Goal: Task Accomplishment & Management: Manage account settings

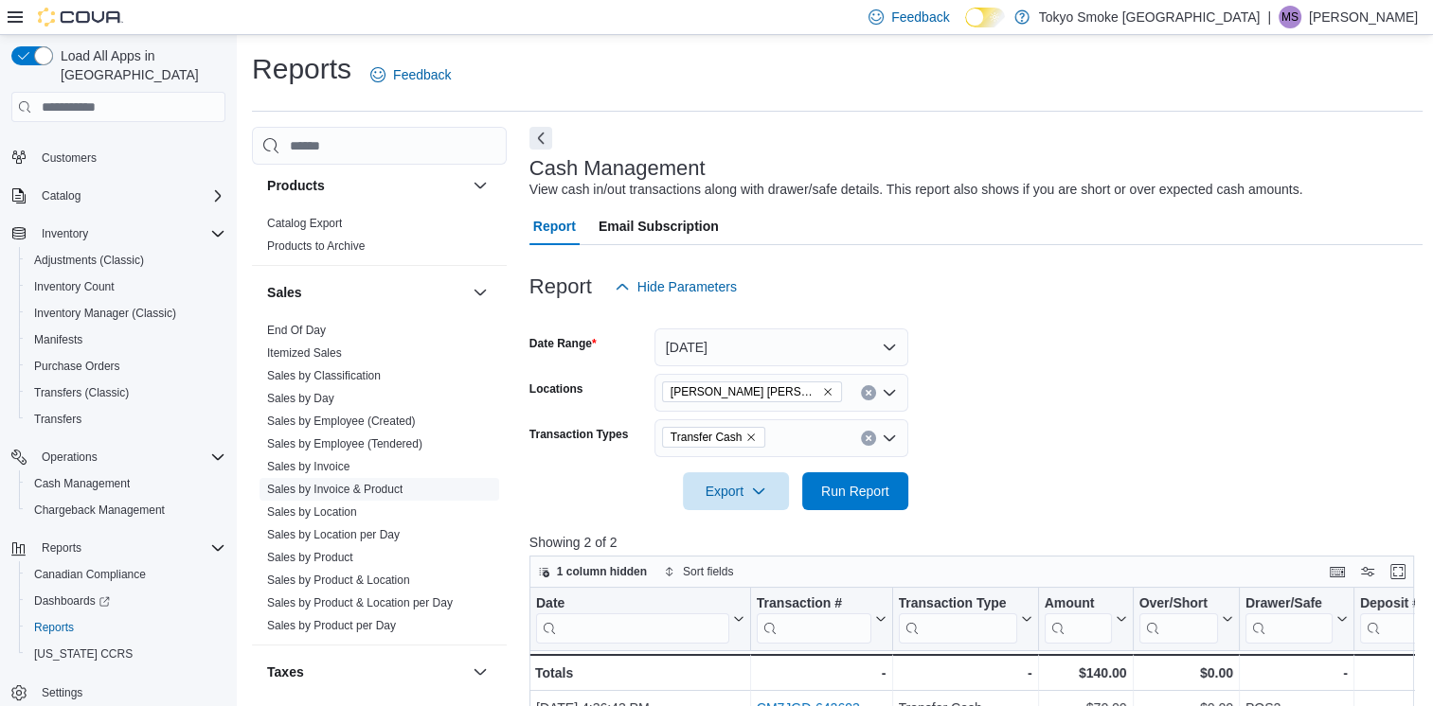
scroll to position [1513, 0]
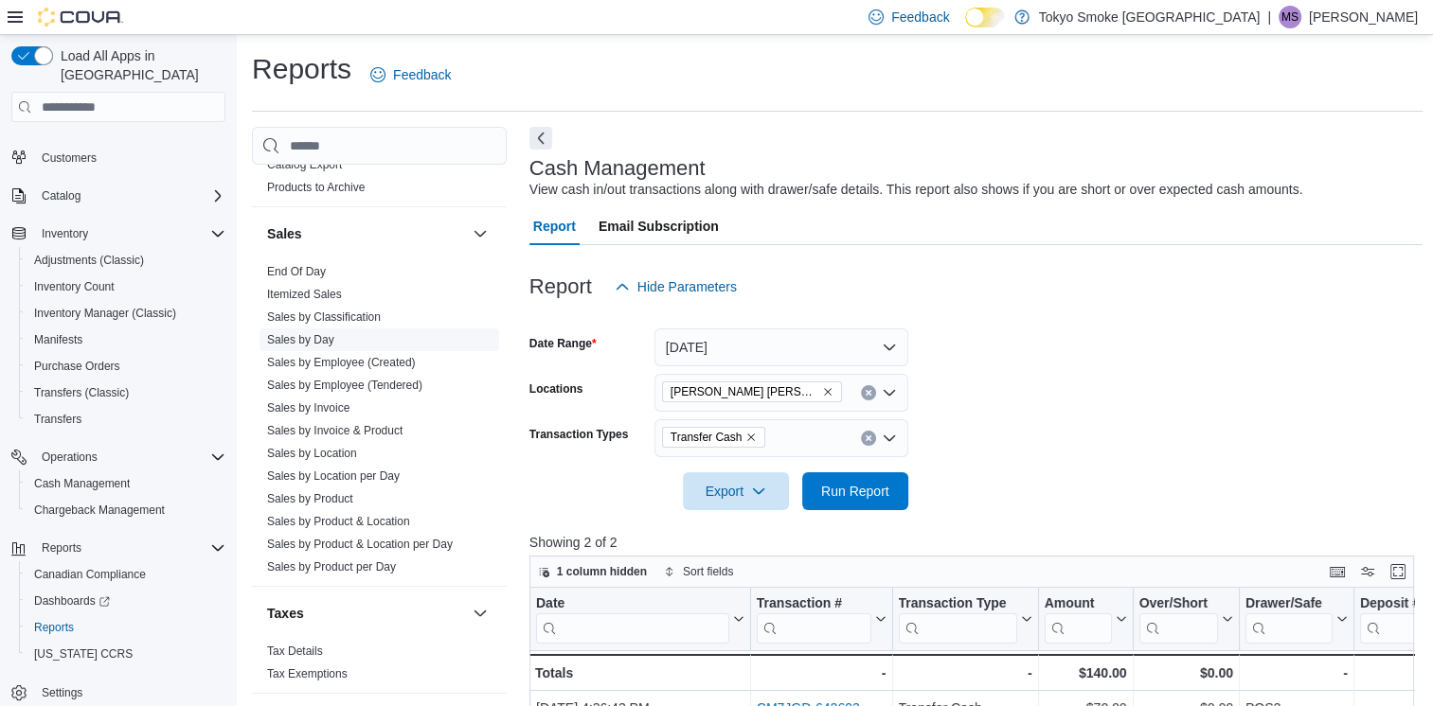
click at [315, 333] on link "Sales by Day" at bounding box center [300, 339] width 67 height 13
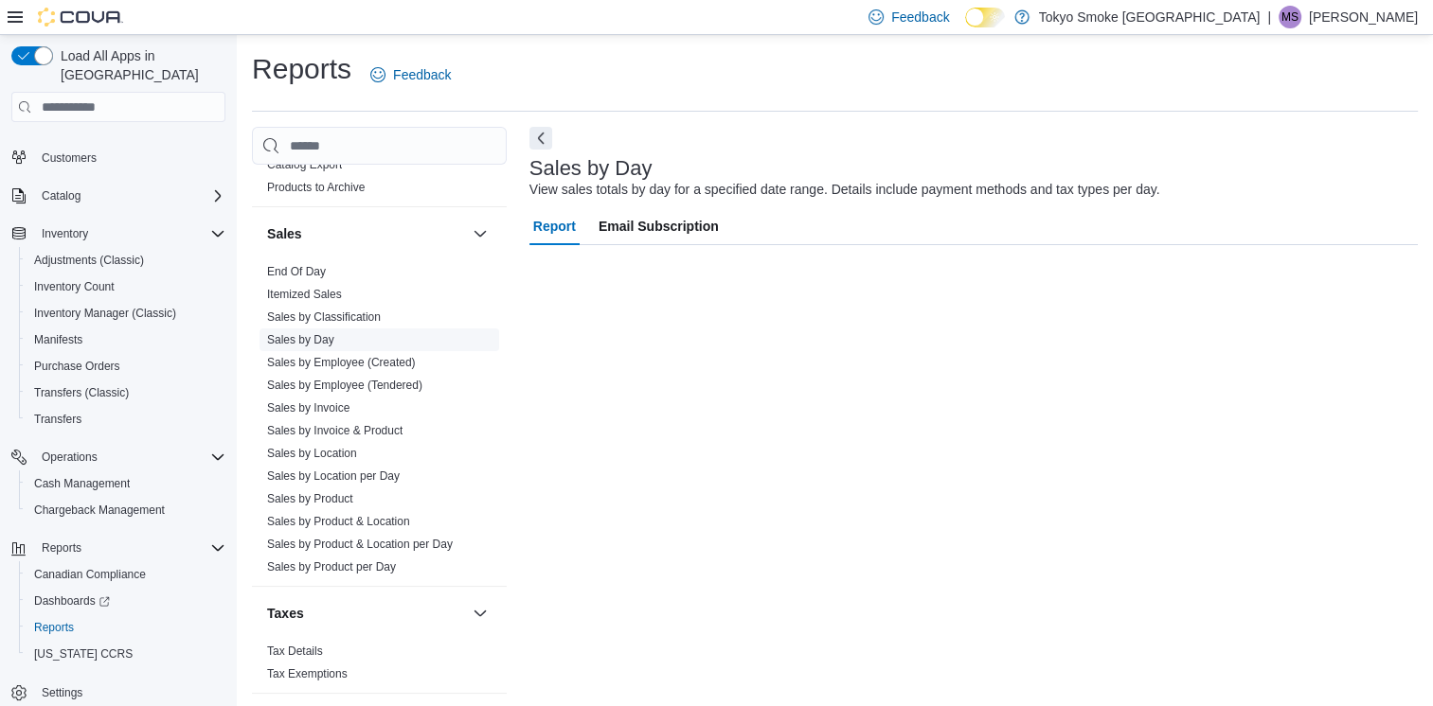
scroll to position [4, 0]
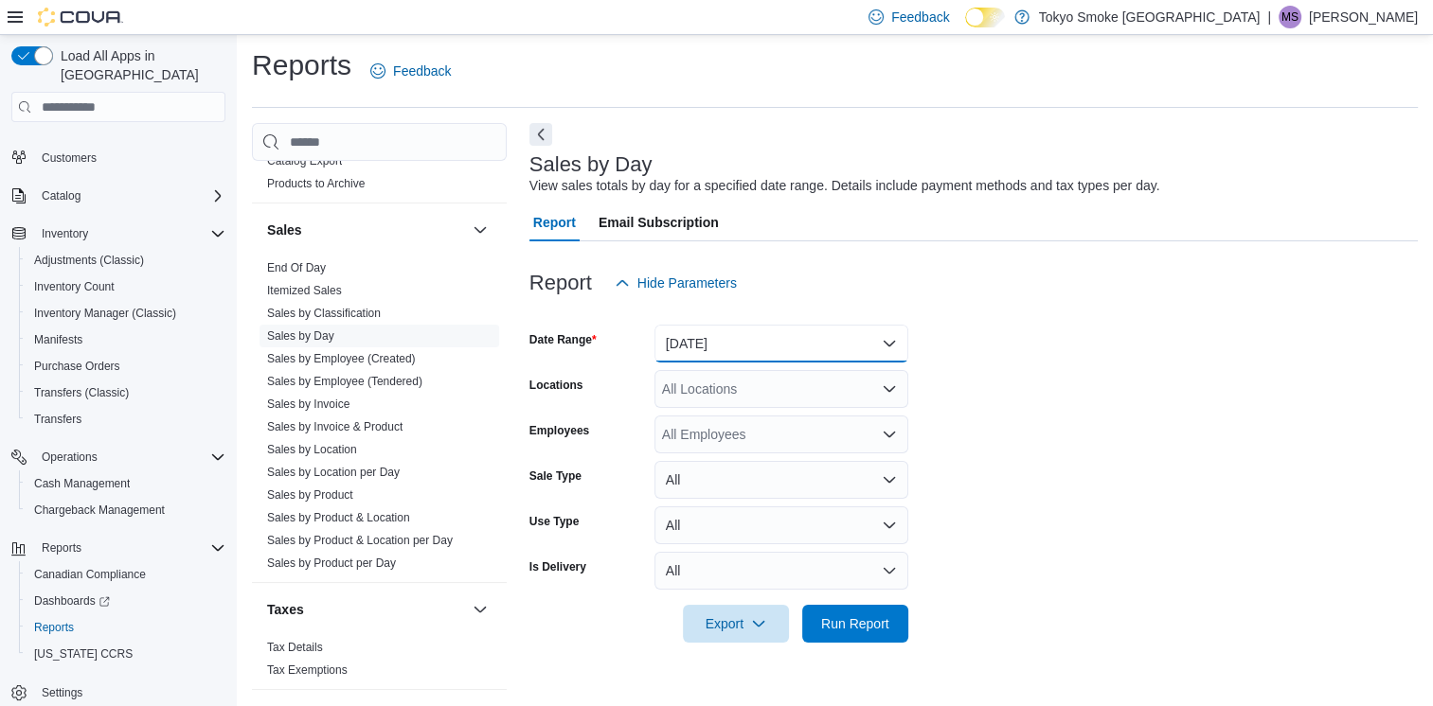
click at [795, 338] on button "[DATE]" at bounding box center [781, 344] width 254 height 38
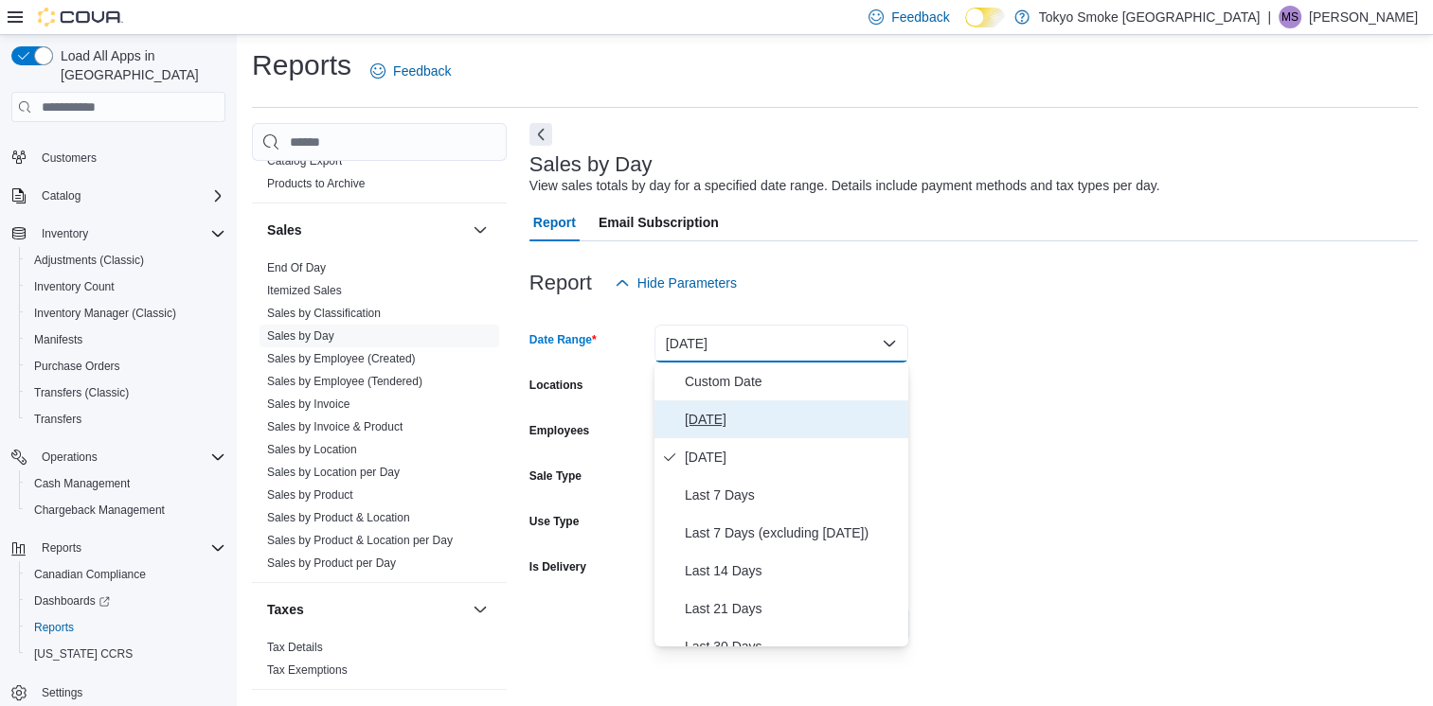
click at [710, 411] on span "[DATE]" at bounding box center [793, 419] width 216 height 23
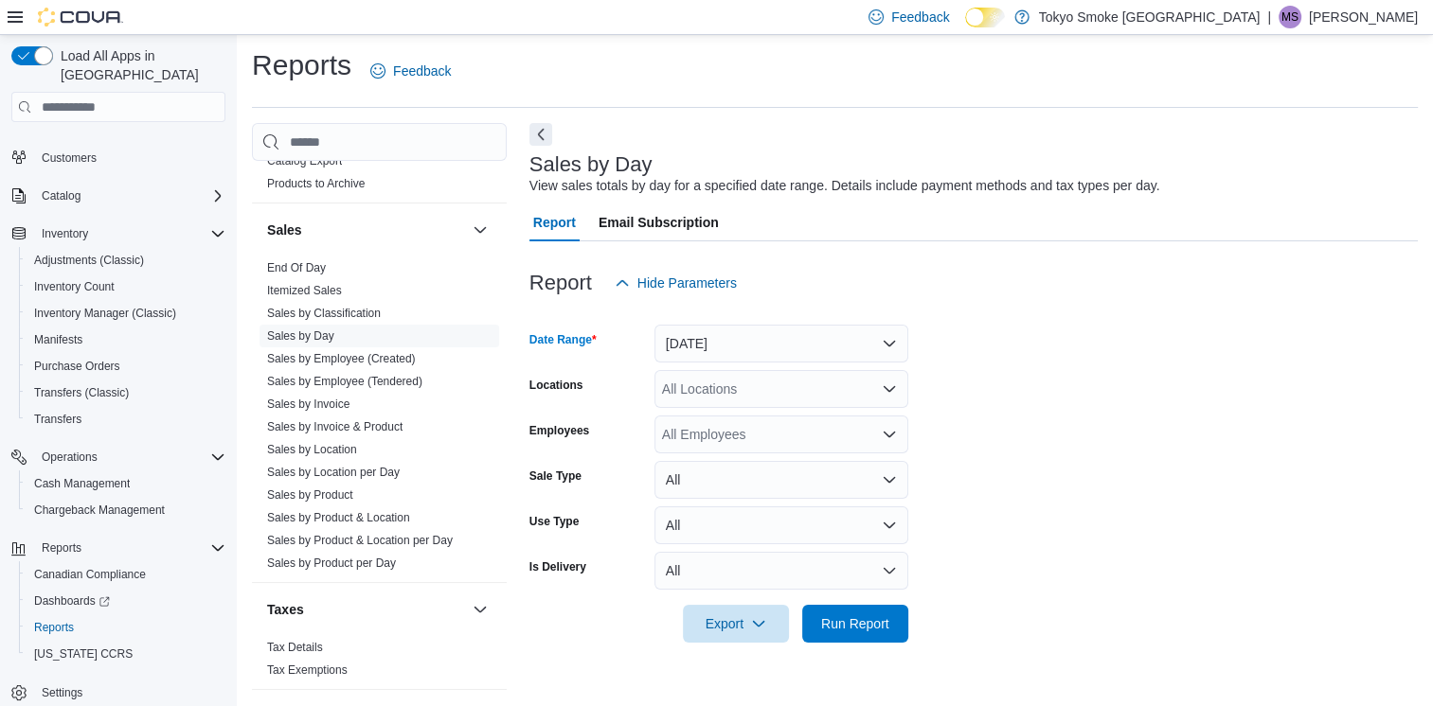
click at [723, 394] on div "All Locations" at bounding box center [781, 389] width 254 height 38
type input "***"
click at [719, 421] on span "[PERSON_NAME] [PERSON_NAME]" at bounding box center [815, 421] width 222 height 19
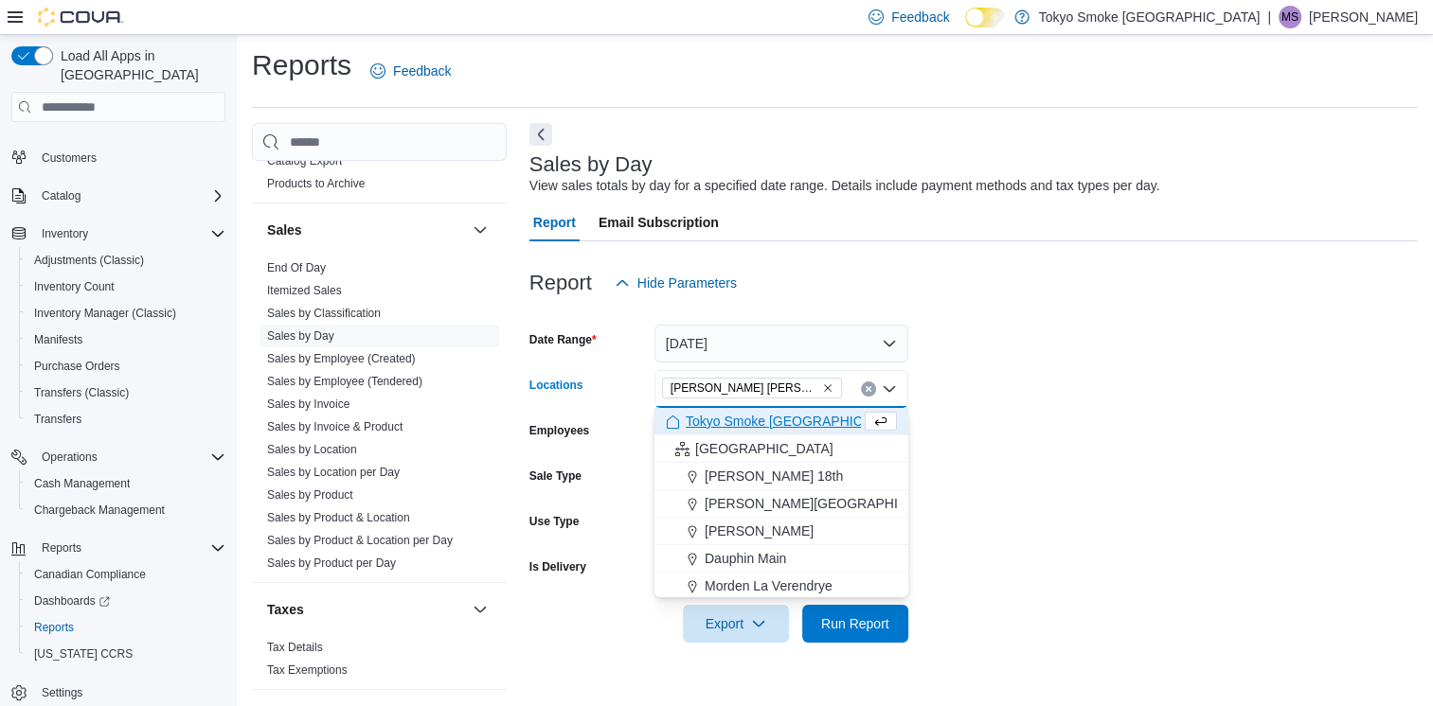
click at [1121, 394] on form "Date Range [DATE] Locations [GEOGRAPHIC_DATA][PERSON_NAME] [PERSON_NAME] box. S…" at bounding box center [973, 472] width 888 height 341
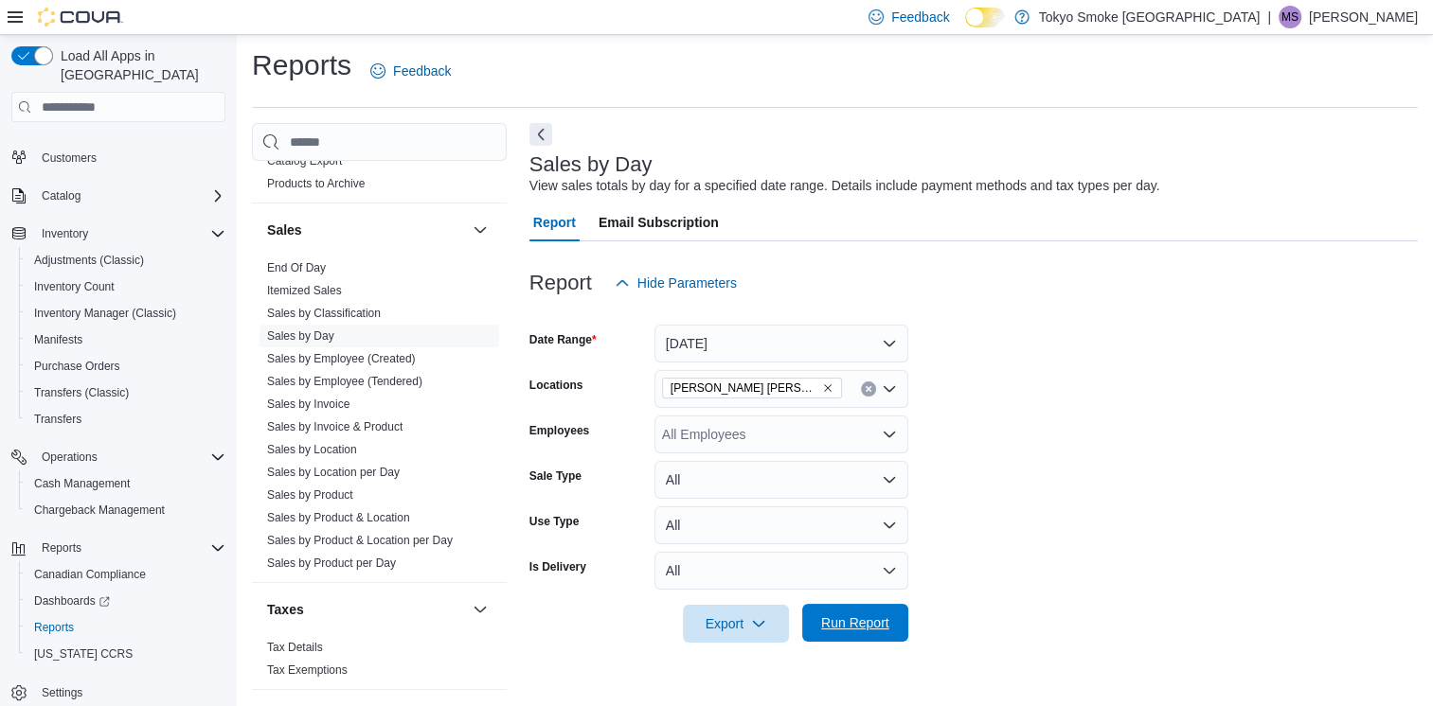
click at [847, 612] on span "Run Report" at bounding box center [854, 623] width 83 height 38
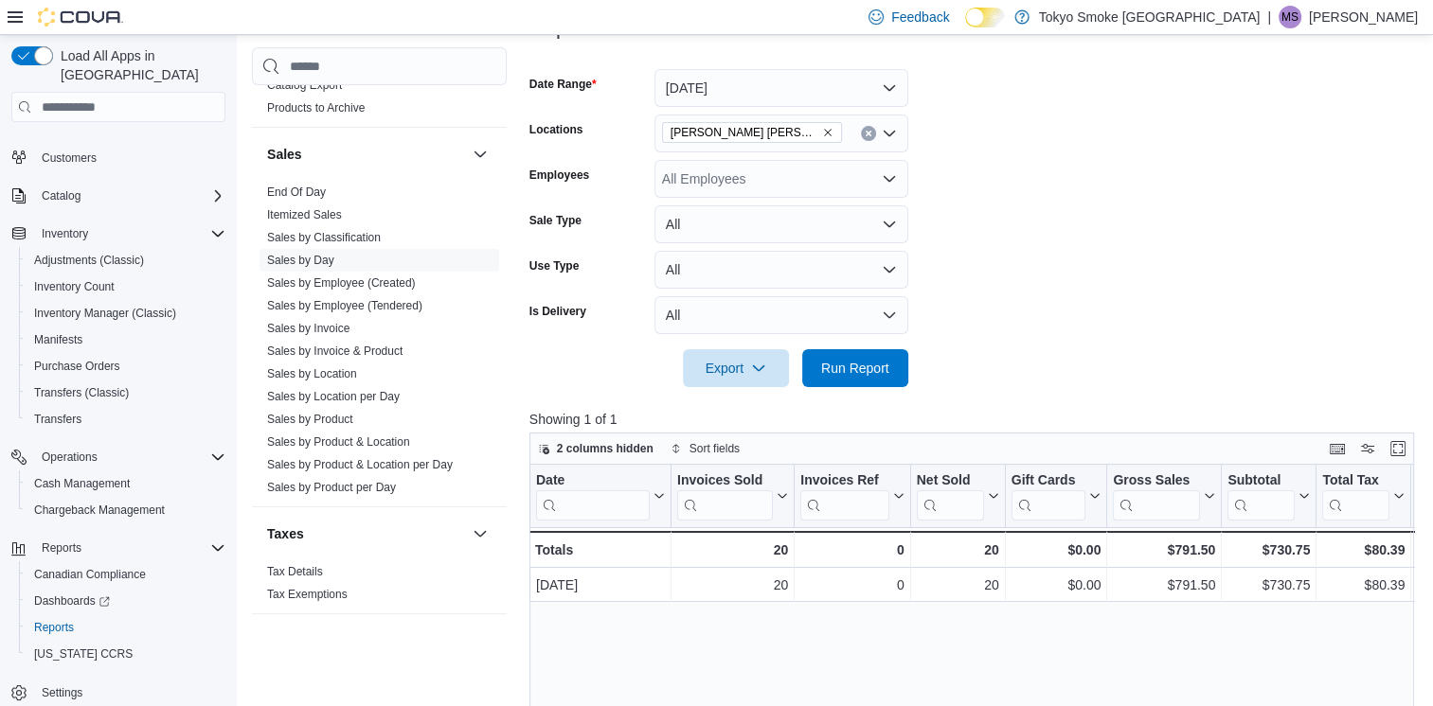
scroll to position [288, 0]
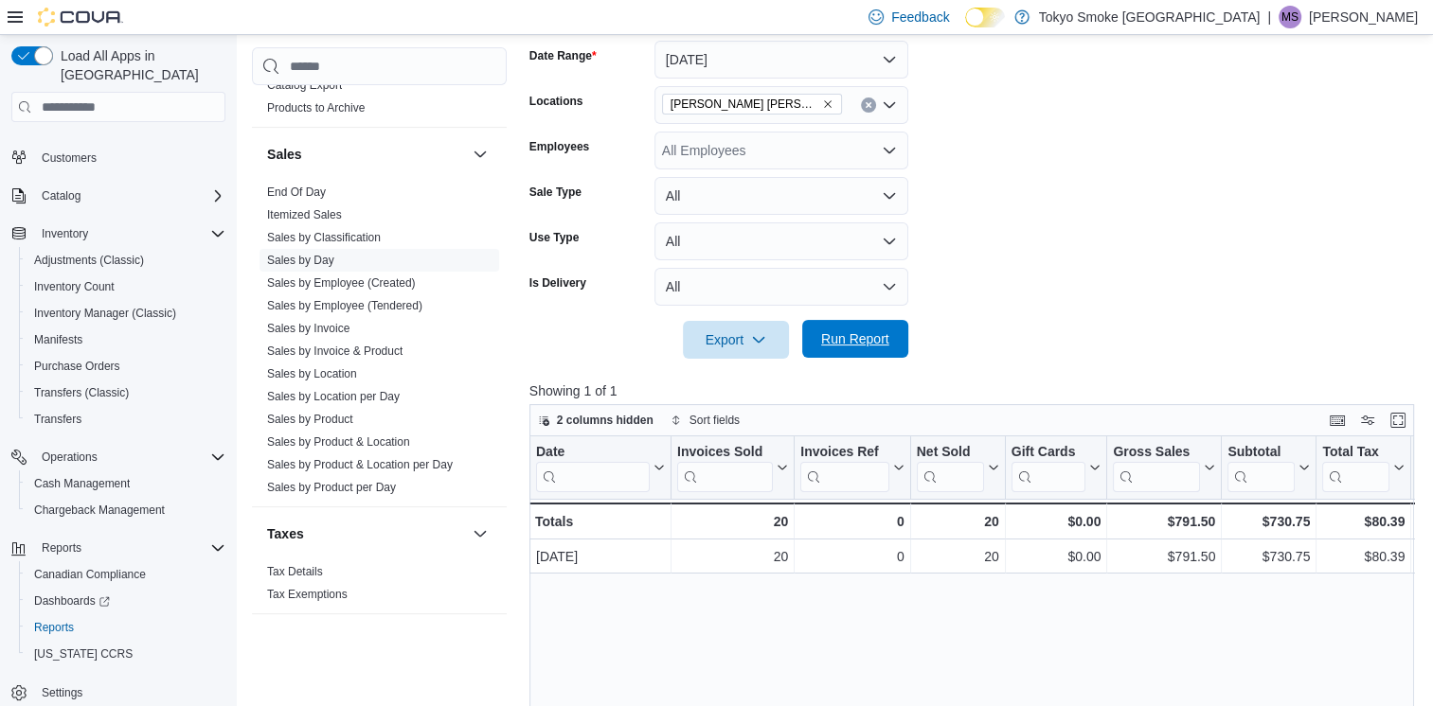
click at [829, 338] on span "Run Report" at bounding box center [855, 338] width 68 height 19
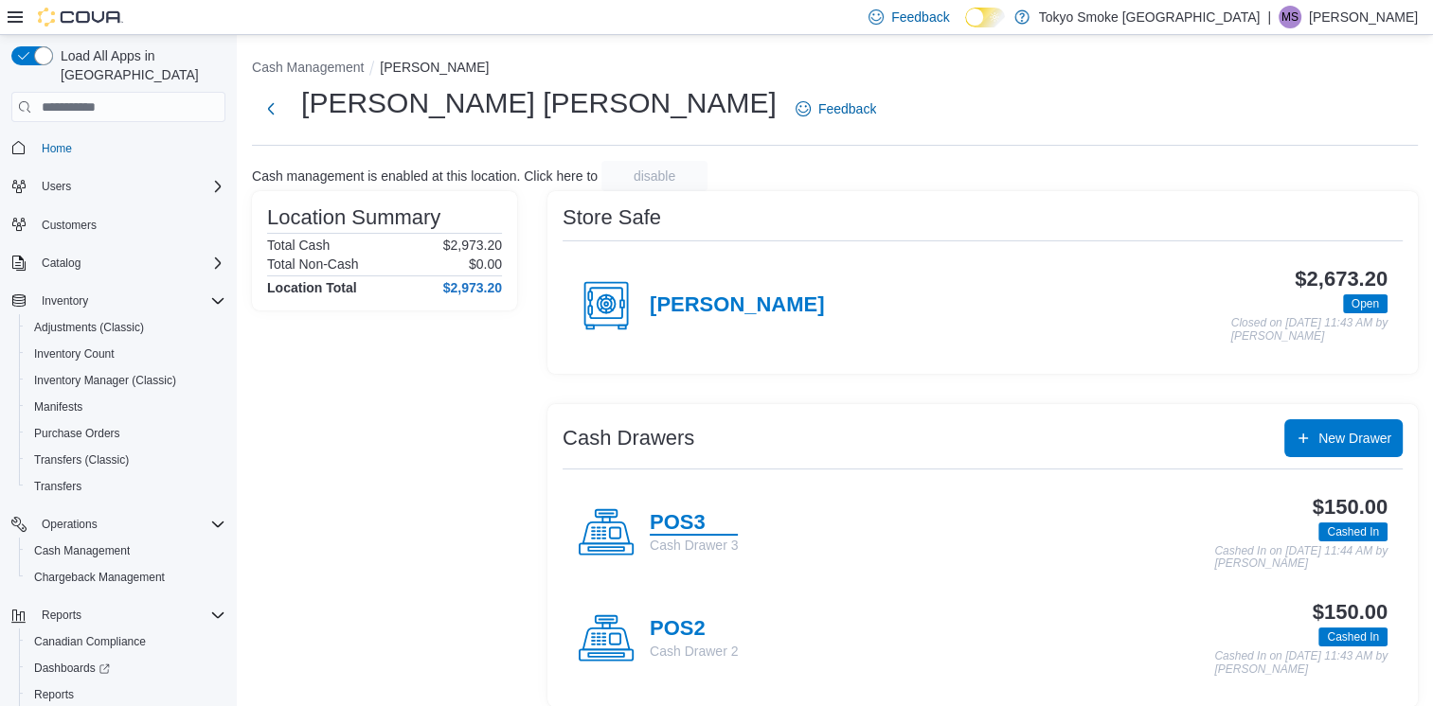
click at [693, 529] on h4 "POS3" at bounding box center [694, 523] width 88 height 25
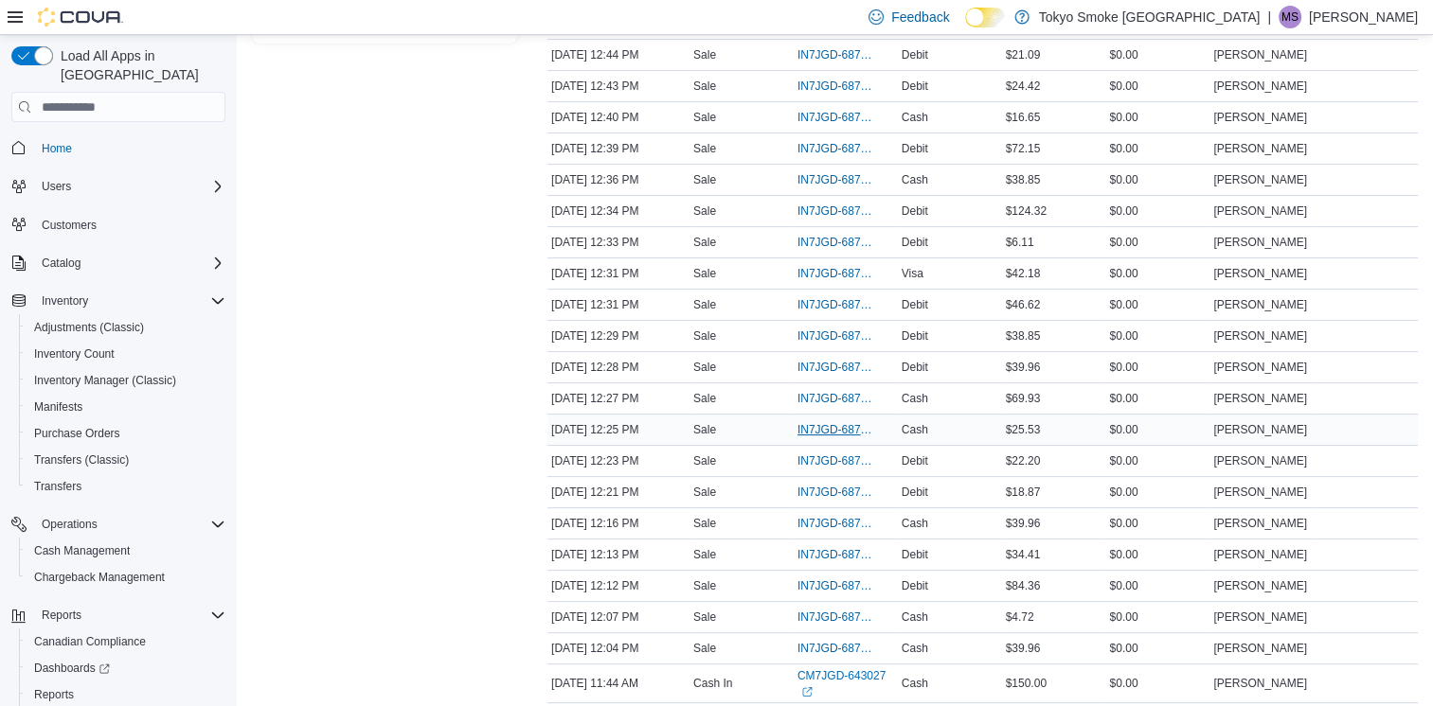
scroll to position [462, 0]
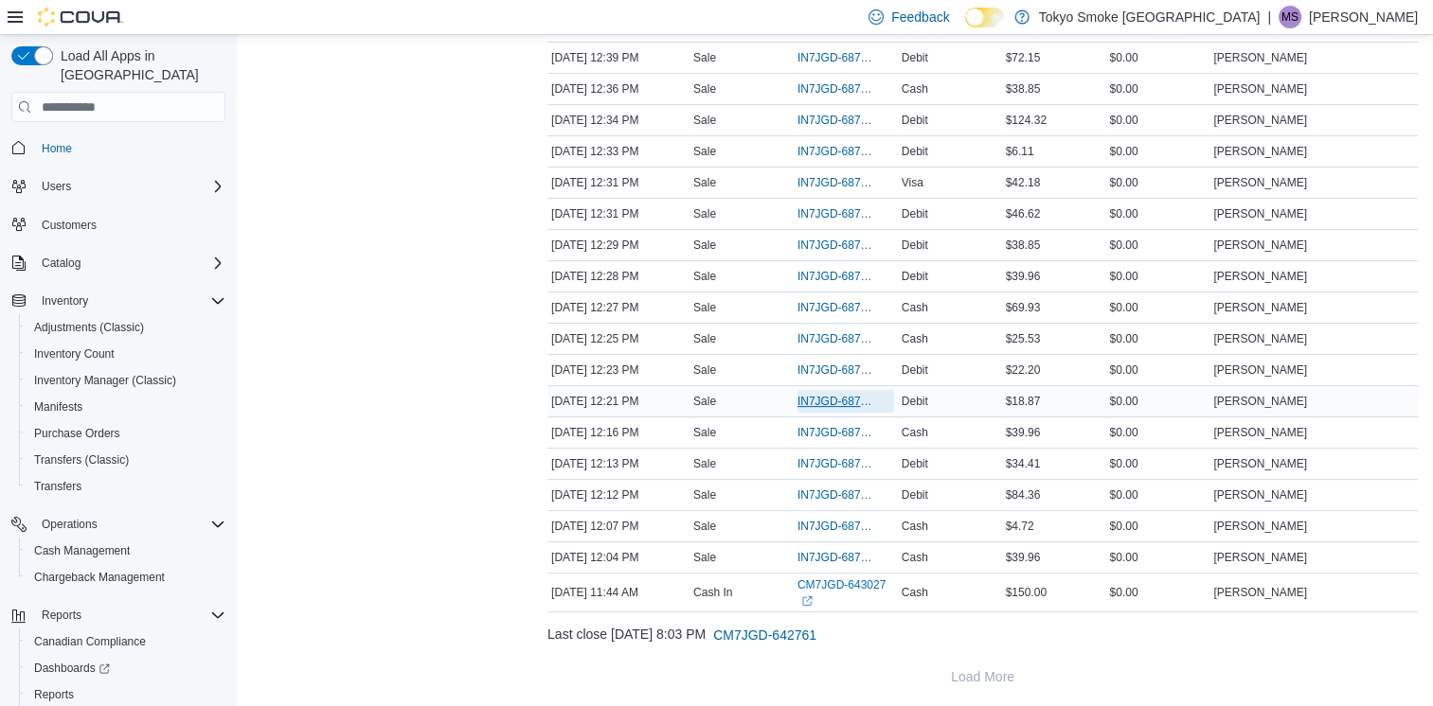
click at [824, 394] on span "IN7JGD-6877620" at bounding box center [836, 401] width 78 height 15
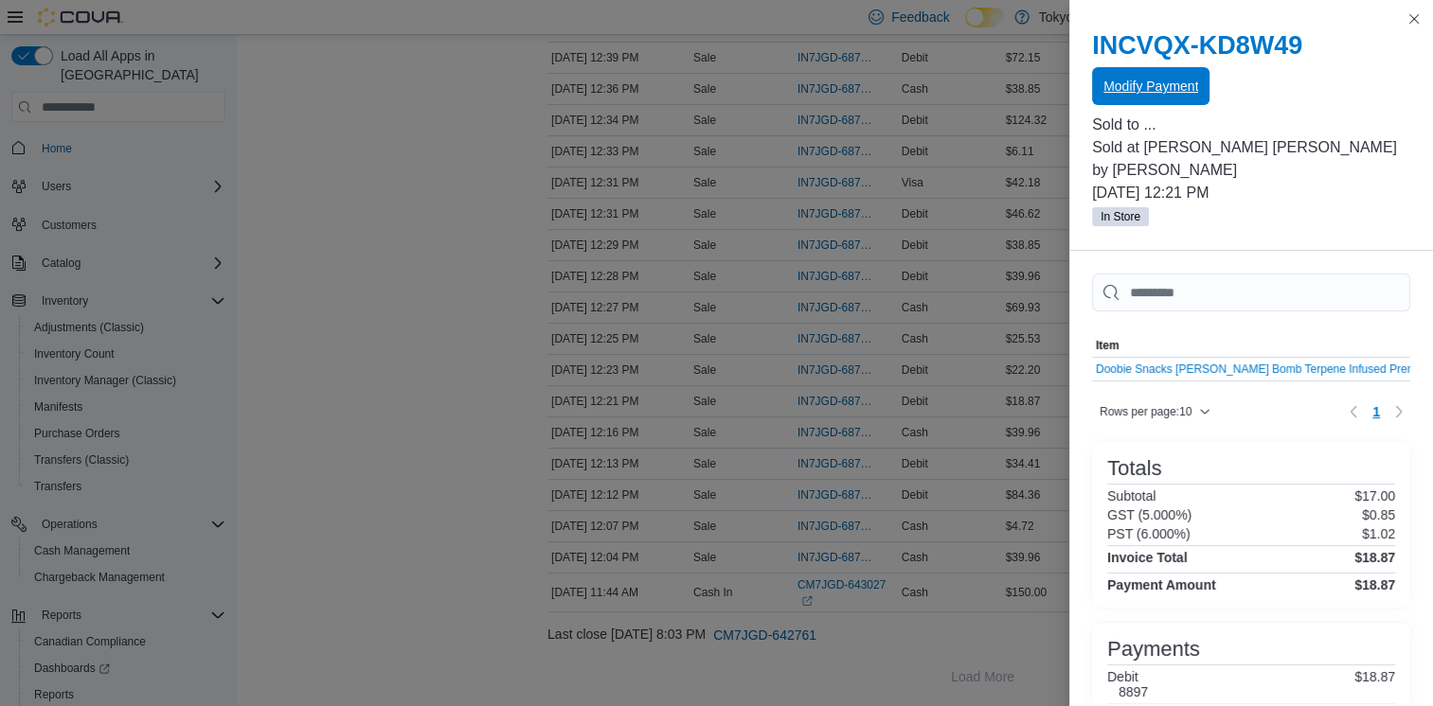
click at [1184, 85] on span "Modify Payment" at bounding box center [1150, 86] width 95 height 19
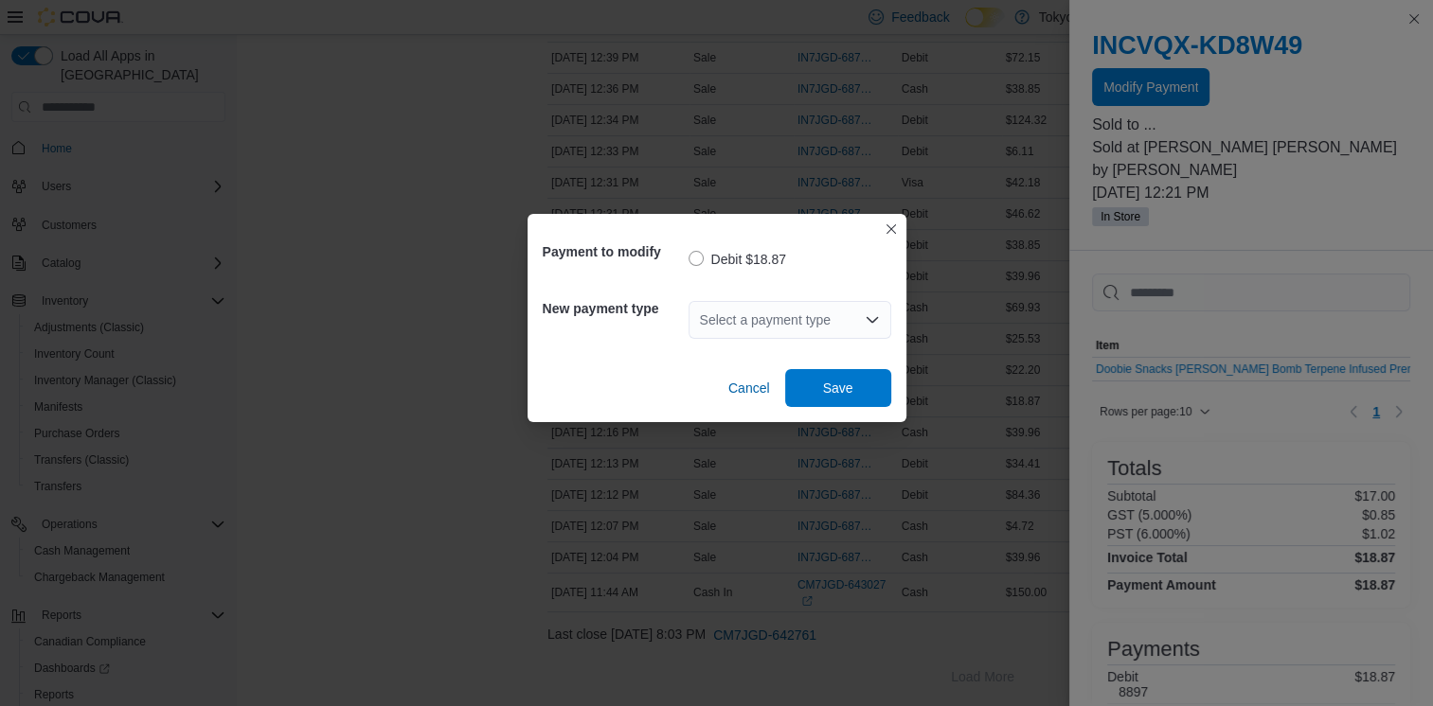
click at [724, 313] on div "Select a payment type" at bounding box center [789, 320] width 203 height 38
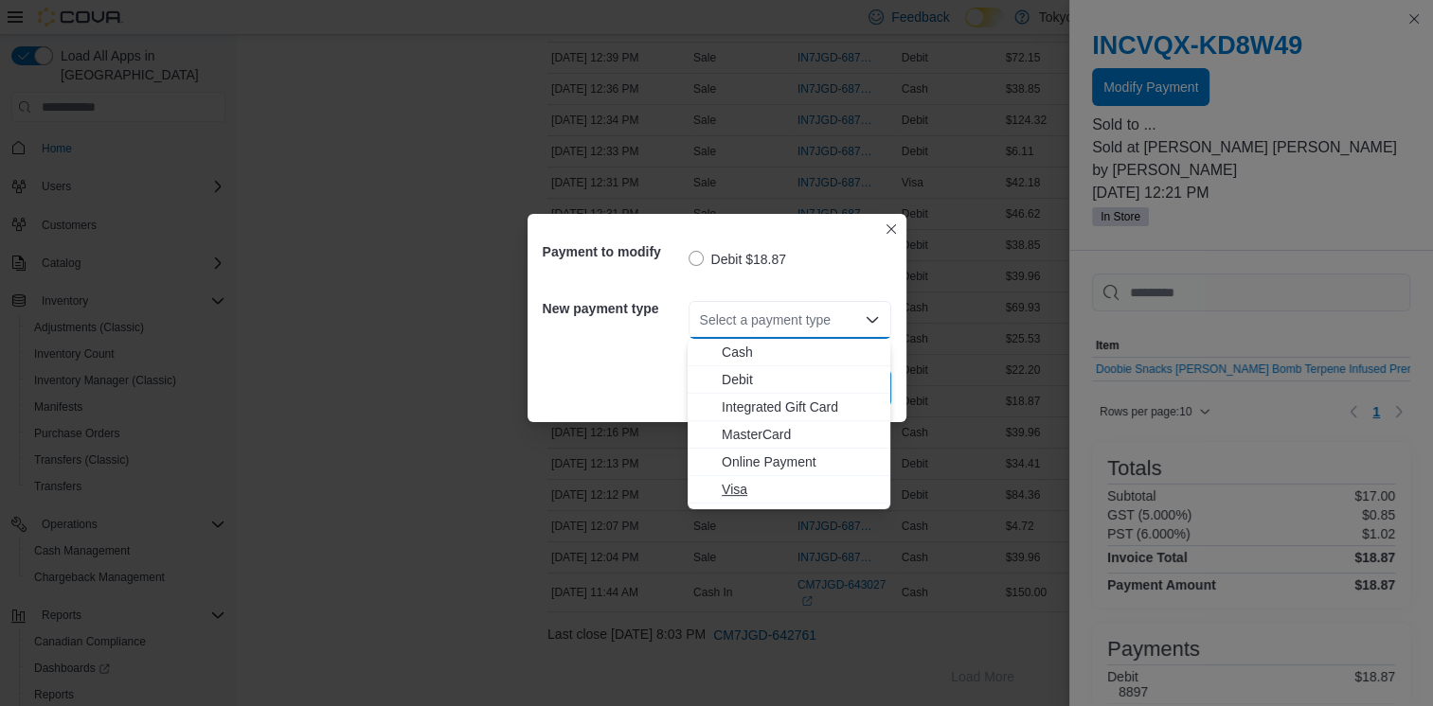
click at [735, 489] on span "Visa" at bounding box center [799, 489] width 157 height 19
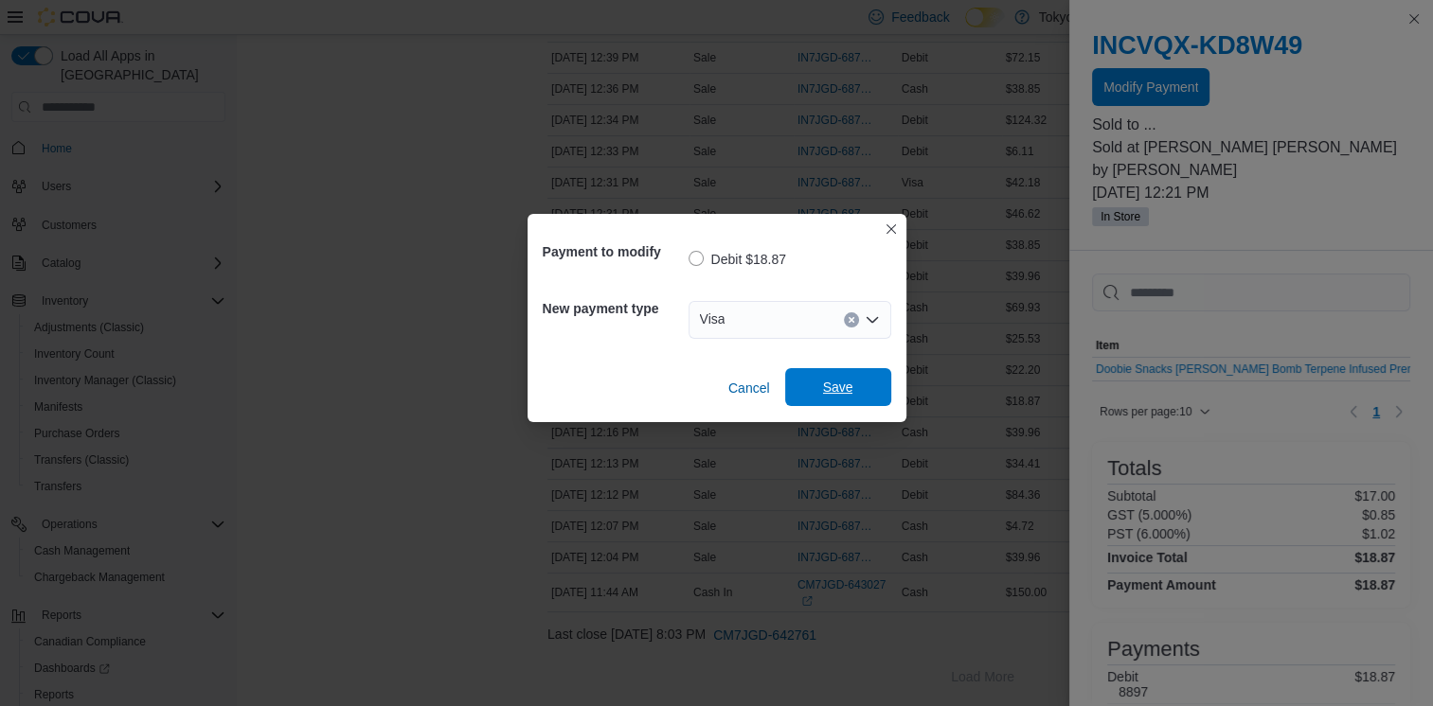
click at [848, 389] on span "Save" at bounding box center [838, 387] width 30 height 19
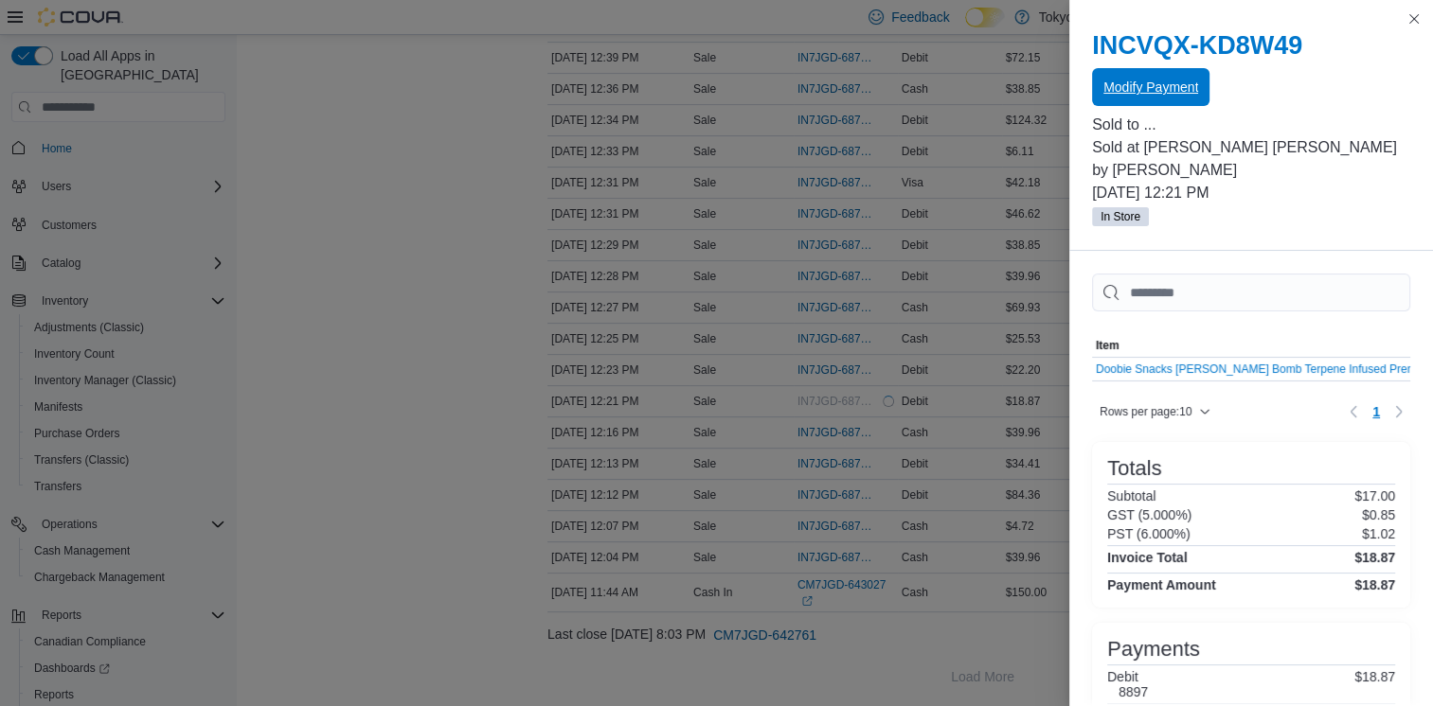
scroll to position [0, 0]
click at [1421, 16] on button "Close this dialog" at bounding box center [1413, 19] width 23 height 23
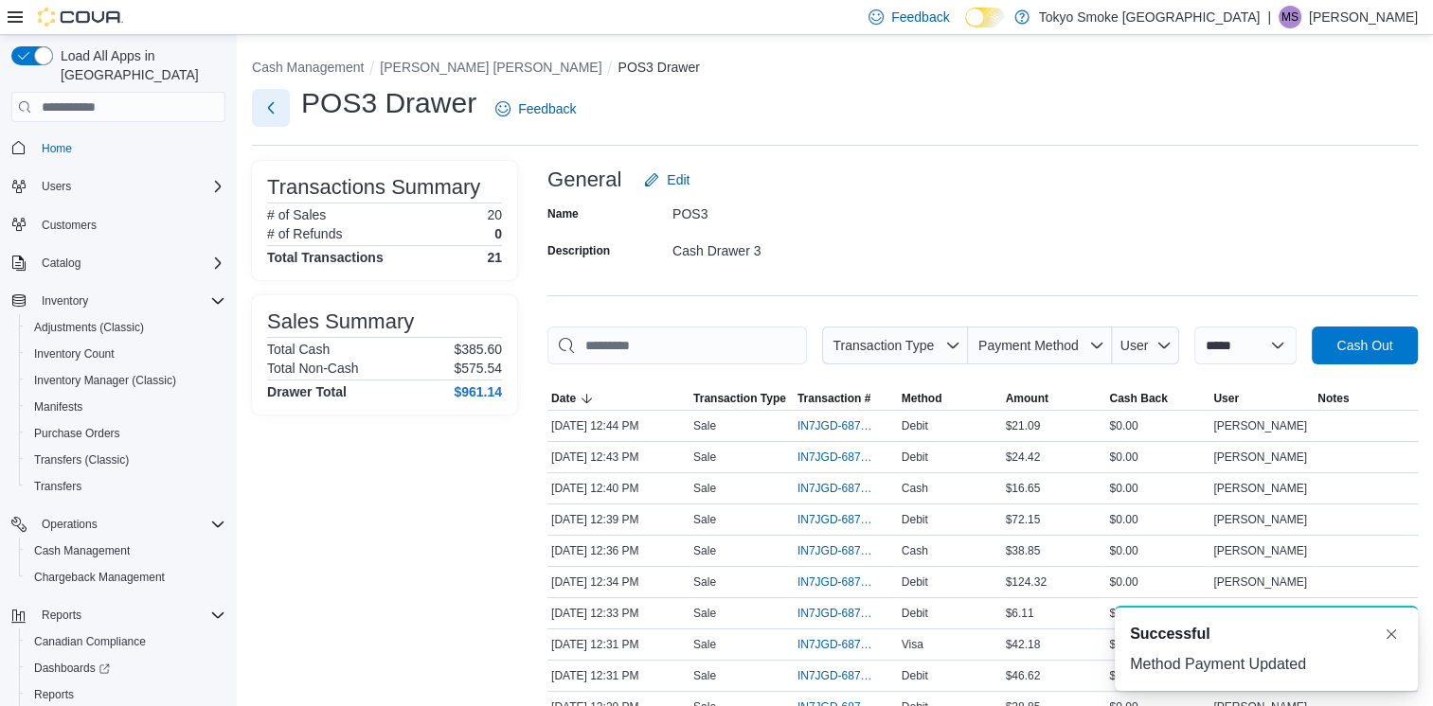
click at [282, 104] on button "Next" at bounding box center [271, 108] width 38 height 38
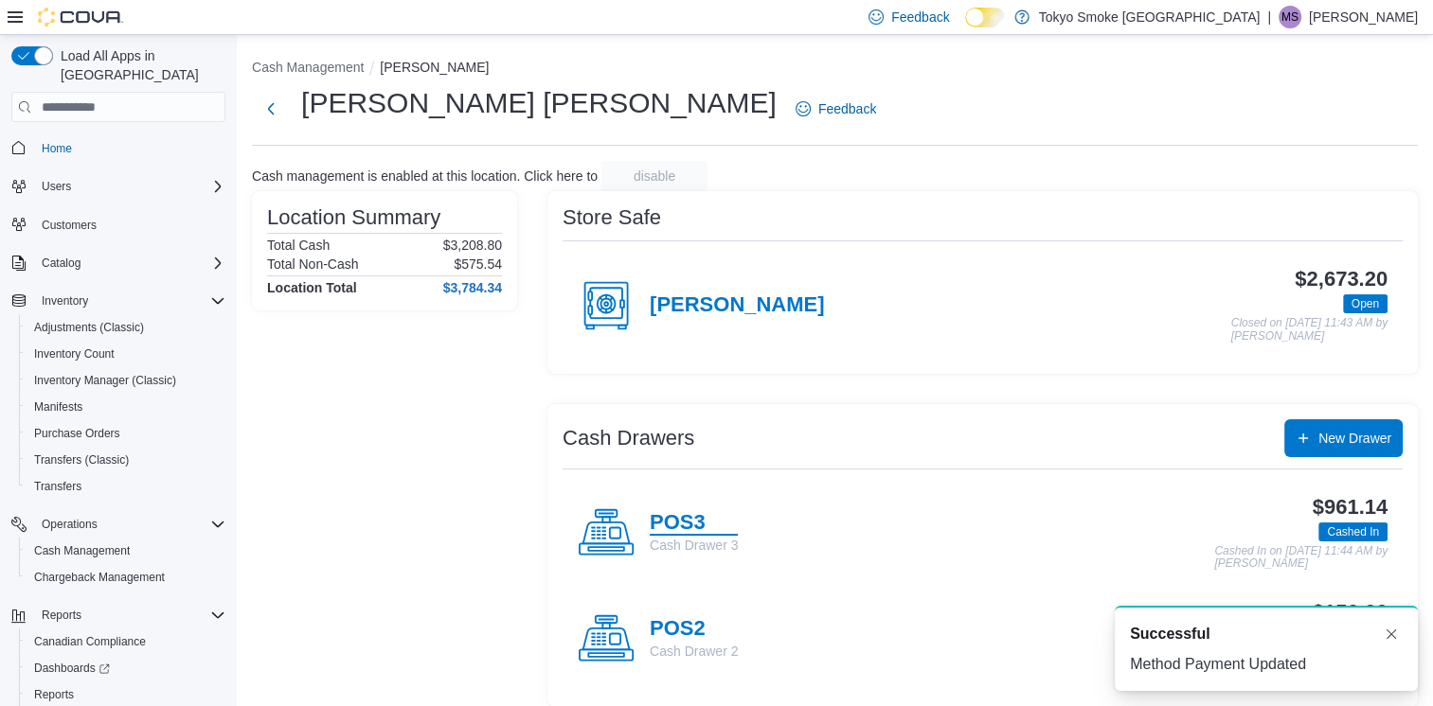
click at [677, 514] on h4 "POS3" at bounding box center [694, 523] width 88 height 25
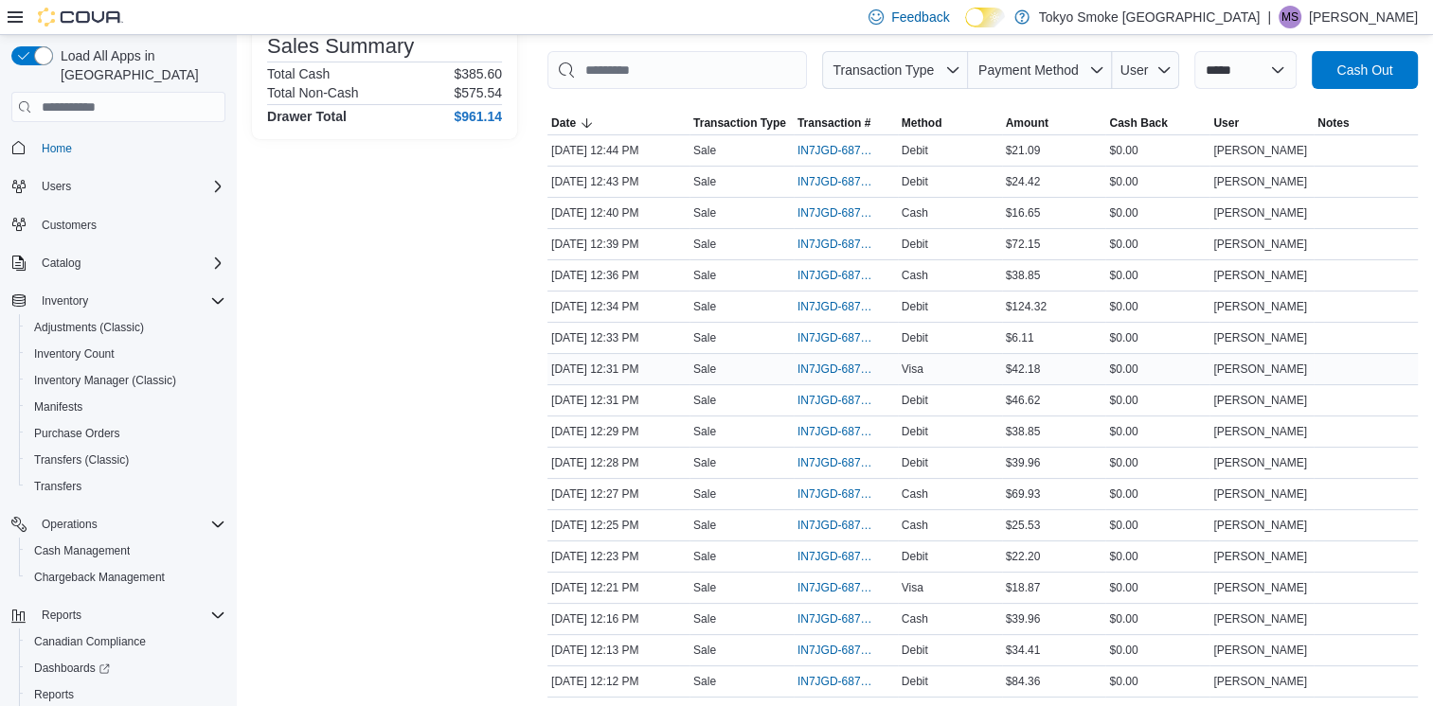
scroll to position [462, 0]
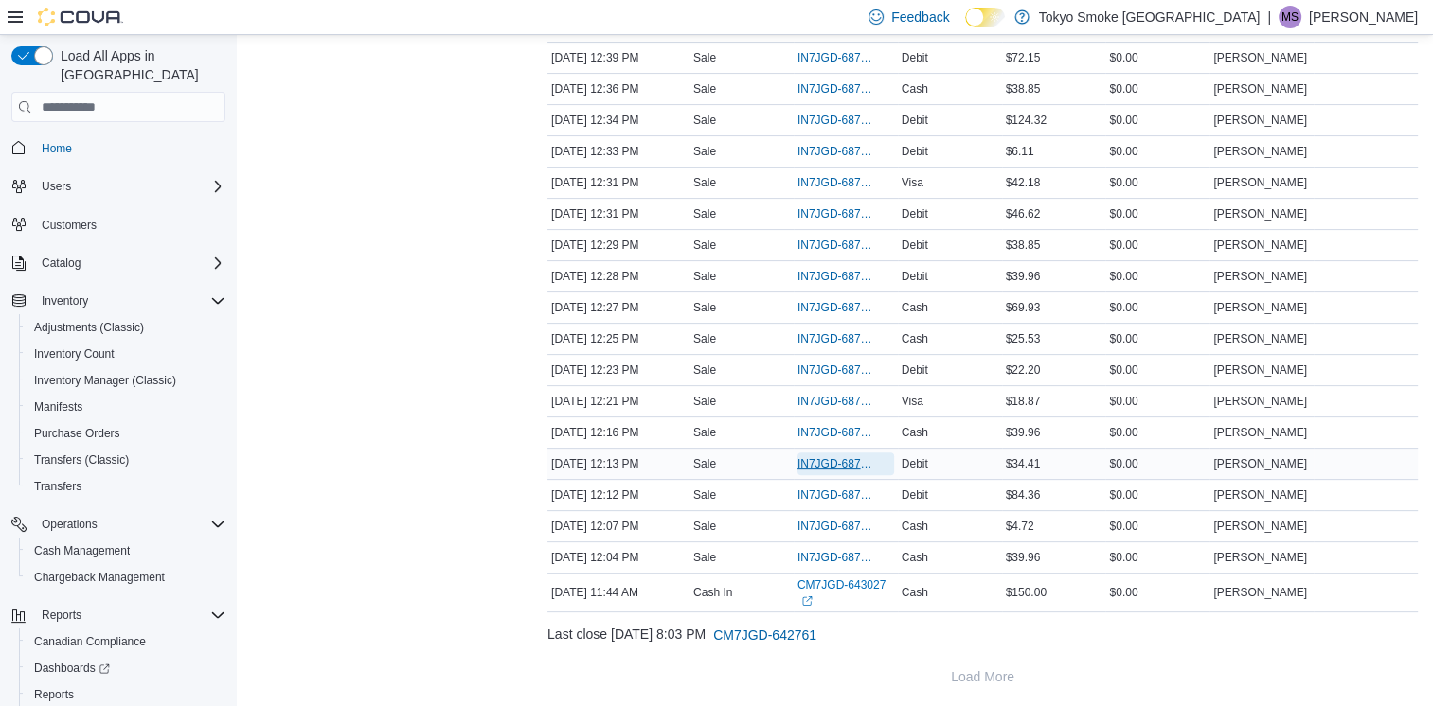
click at [834, 460] on span "IN7JGD-6877571" at bounding box center [836, 463] width 78 height 15
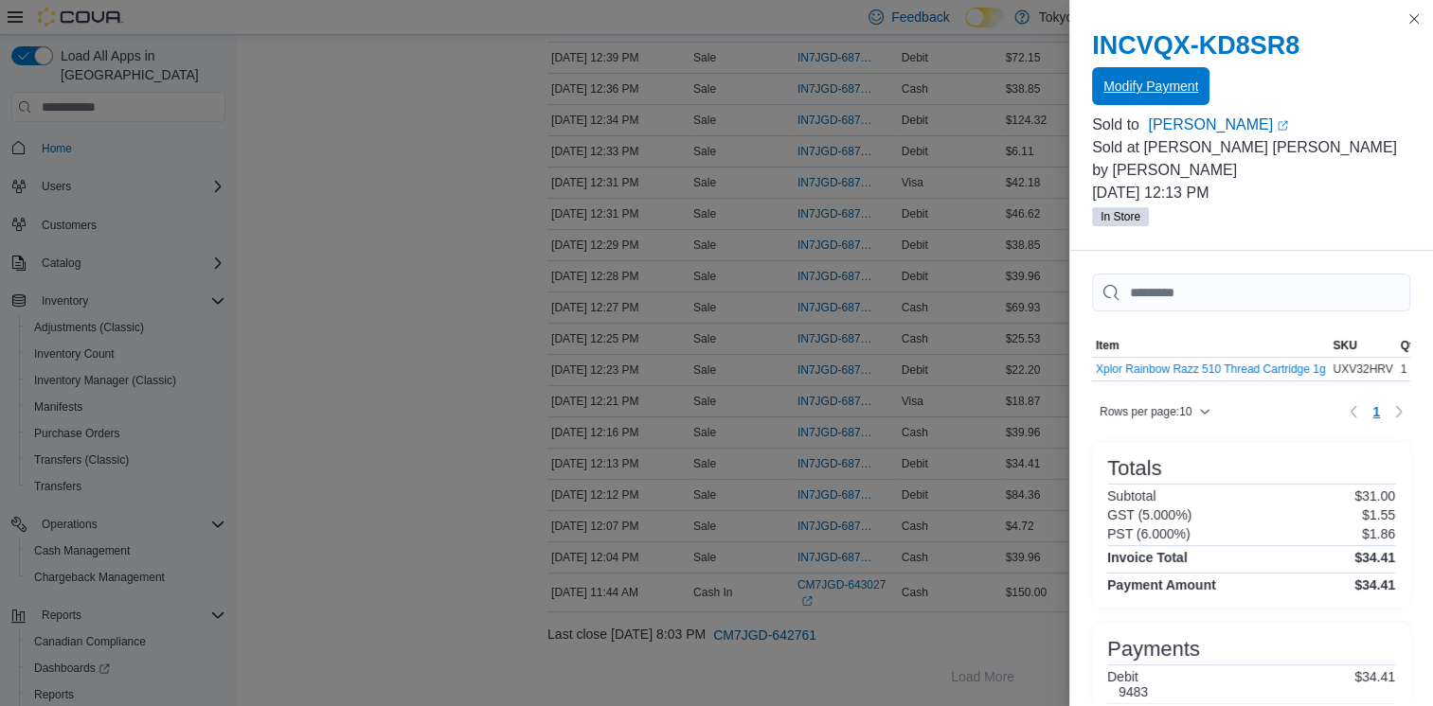
click at [1164, 84] on span "Modify Payment" at bounding box center [1150, 86] width 95 height 19
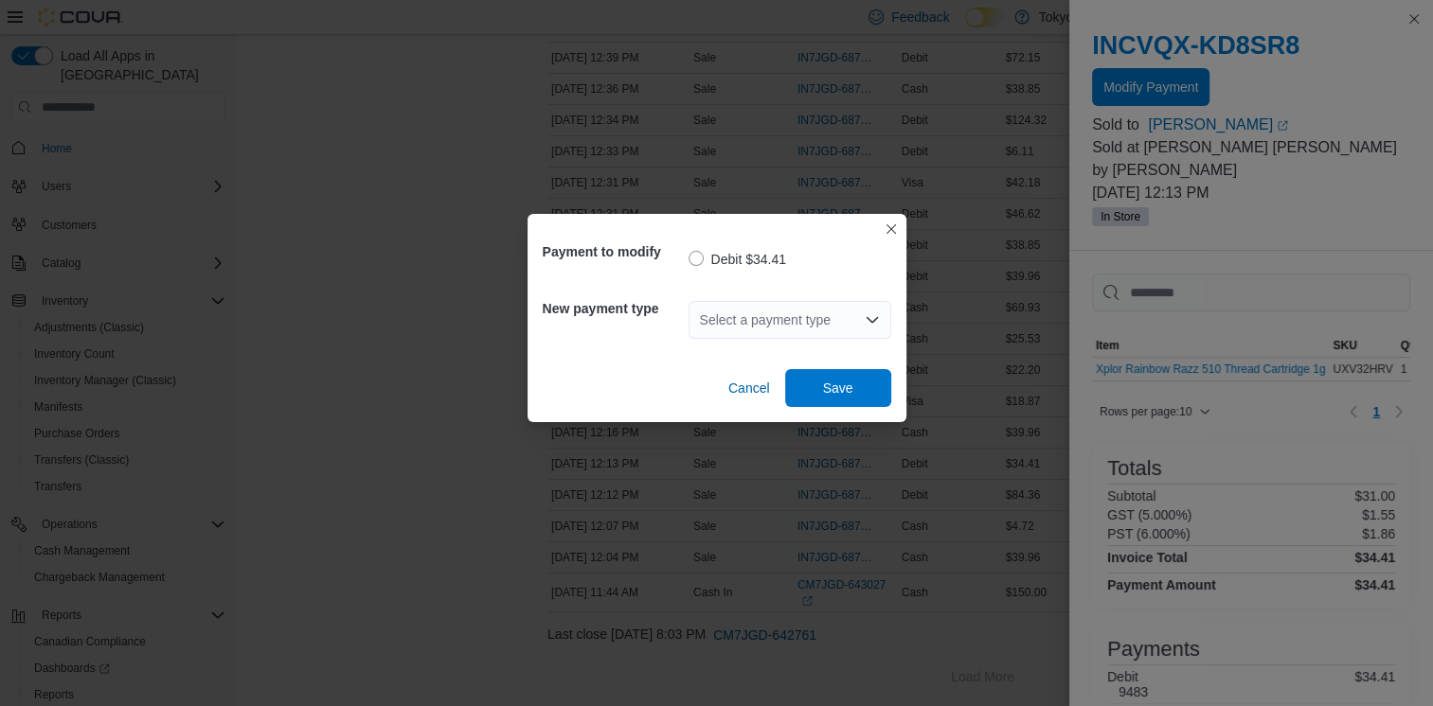
click at [720, 309] on div "Select a payment type" at bounding box center [789, 320] width 203 height 38
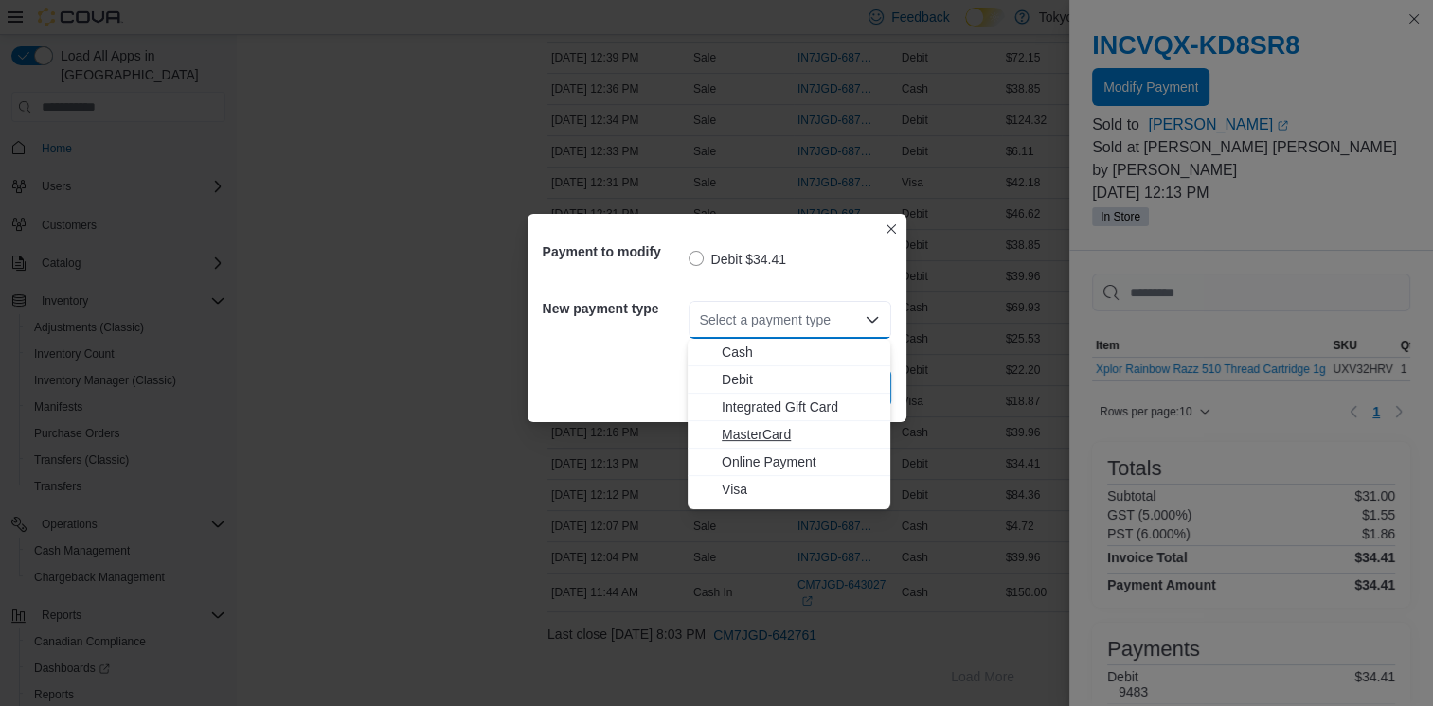
click at [776, 436] on span "MasterCard" at bounding box center [799, 434] width 157 height 19
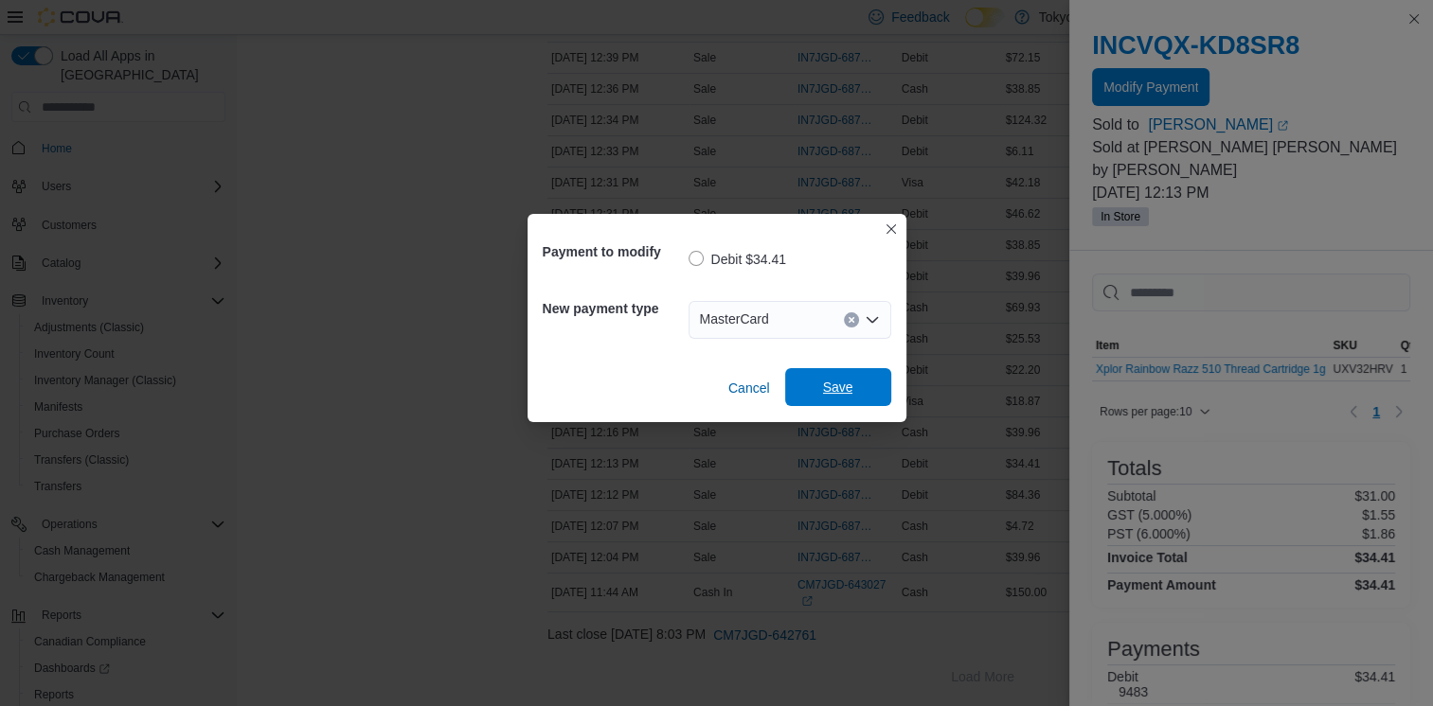
click at [842, 376] on span "Save" at bounding box center [837, 387] width 83 height 38
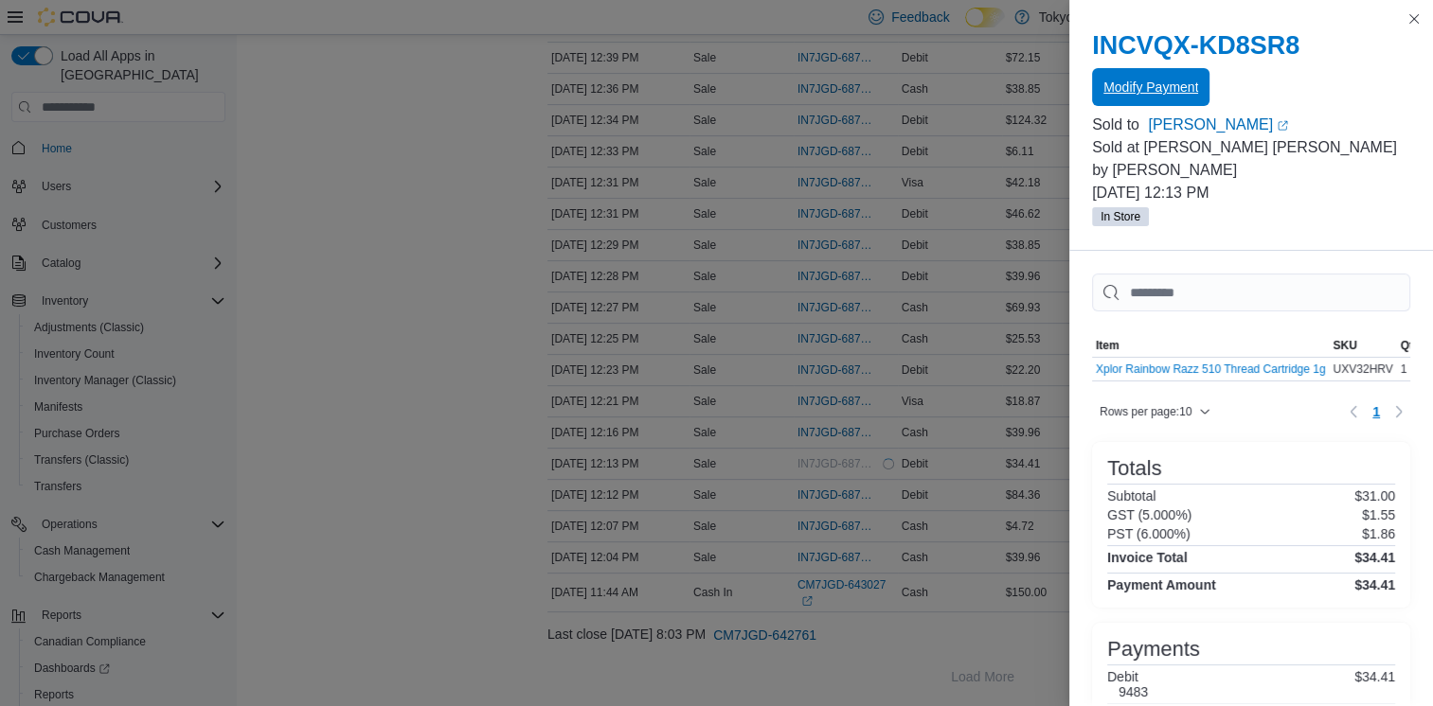
scroll to position [0, 0]
click at [1411, 14] on button "Close this dialog" at bounding box center [1413, 18] width 23 height 23
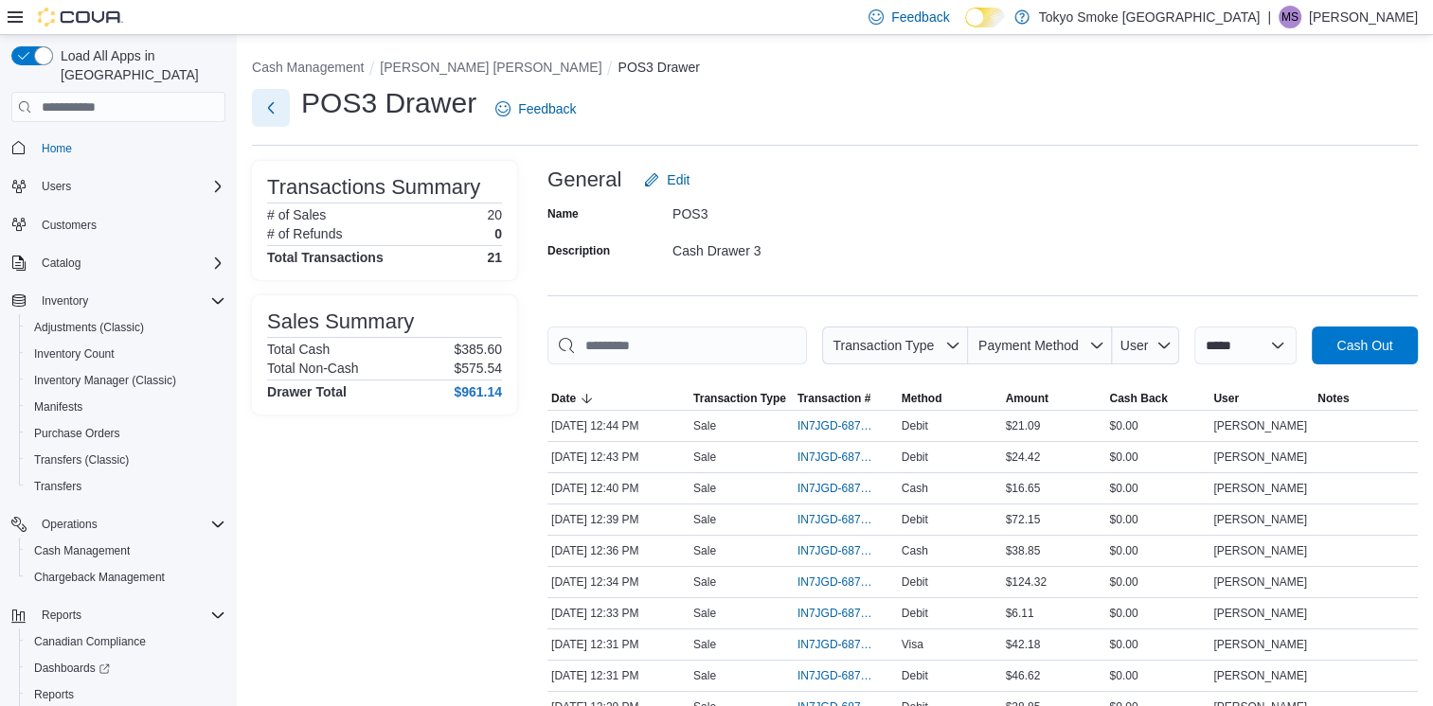
click at [268, 110] on button "Next" at bounding box center [271, 108] width 38 height 38
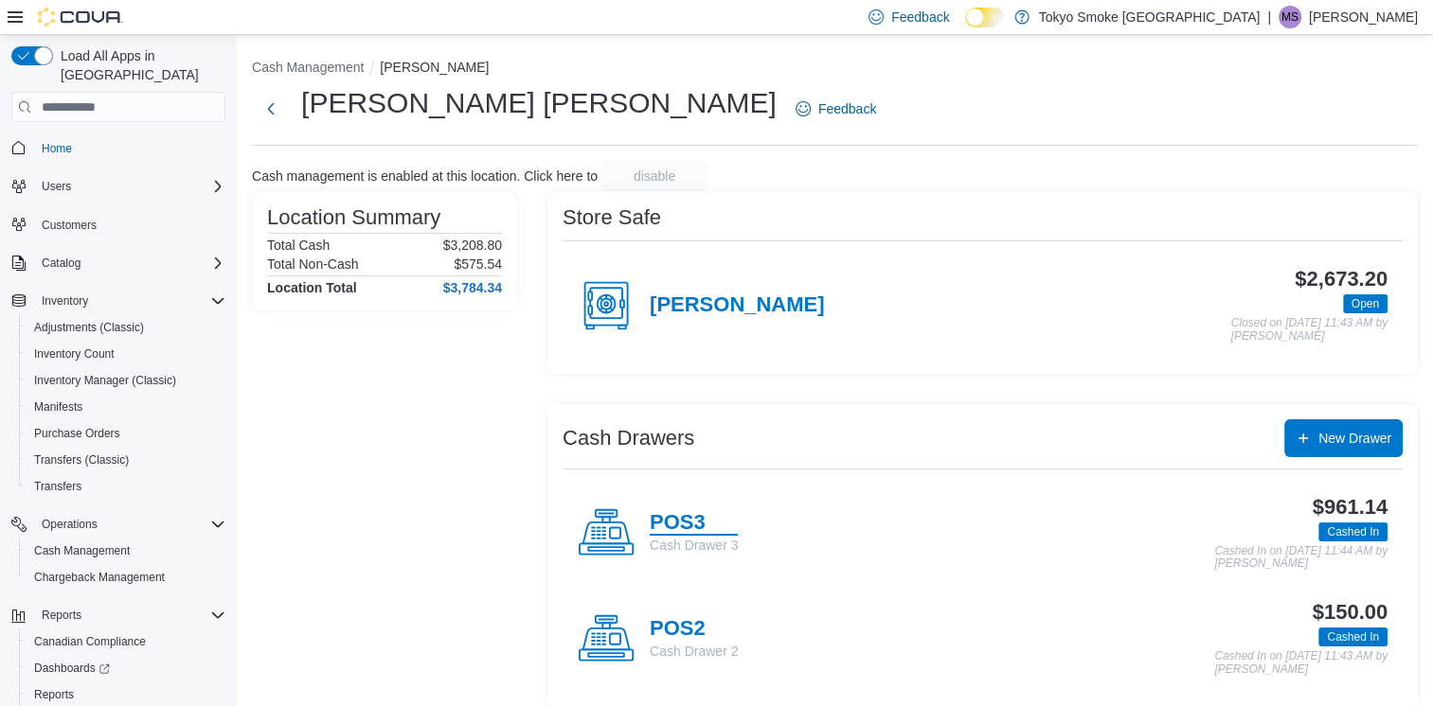
click at [697, 520] on h4 "POS3" at bounding box center [694, 523] width 88 height 25
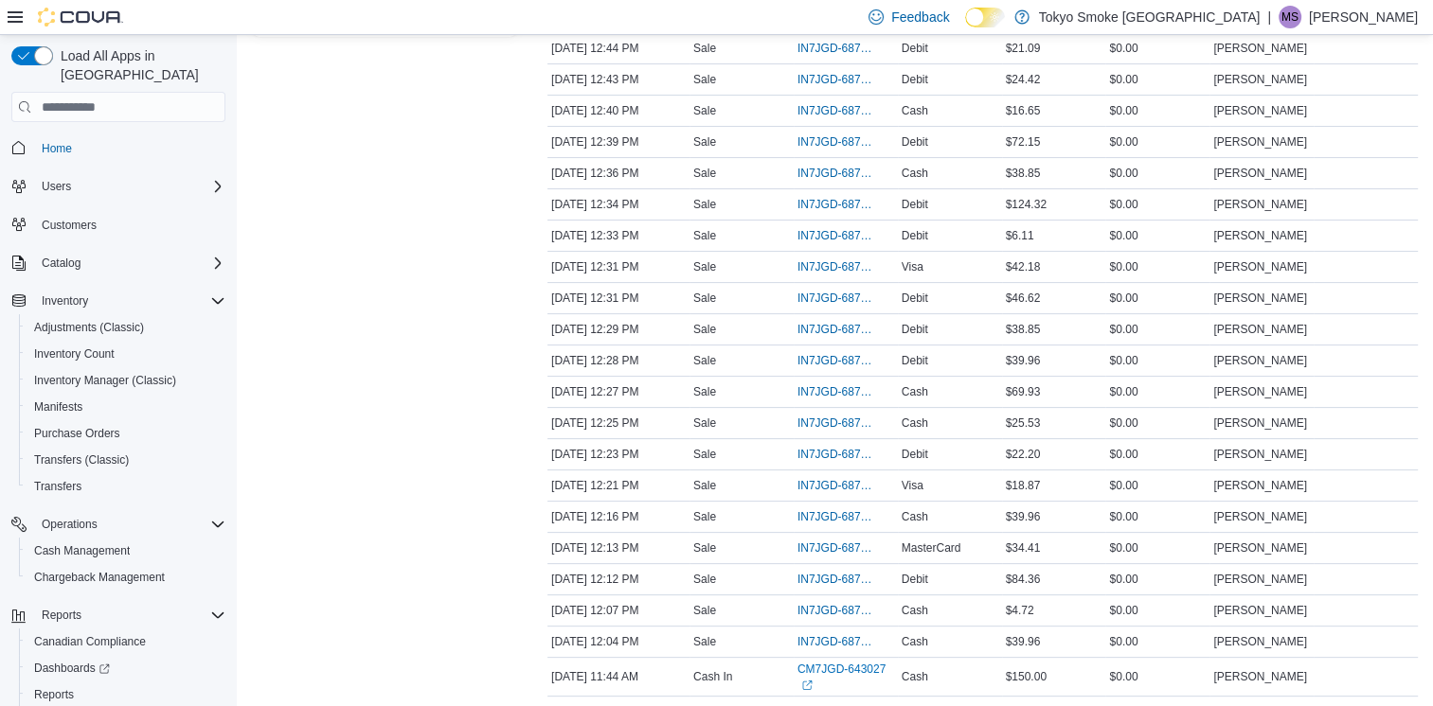
scroll to position [379, 0]
click at [400, 392] on div "Transactions Summary # of Sales 20 # of Refunds 0 Total Transactions 21 Sales S…" at bounding box center [384, 280] width 265 height 997
